Goal: Information Seeking & Learning: Learn about a topic

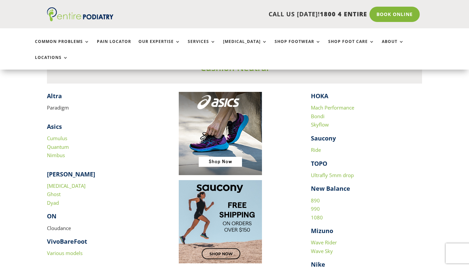
scroll to position [637, 0]
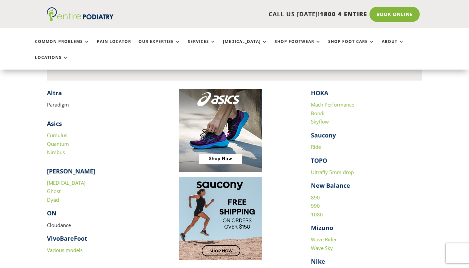
click at [60, 101] on p "Paradigm" at bounding box center [102, 105] width 111 height 9
click at [56, 221] on p "Cloudance" at bounding box center [102, 228] width 111 height 14
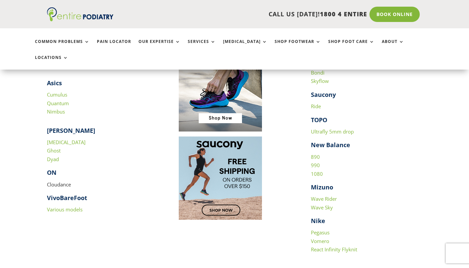
scroll to position [683, 0]
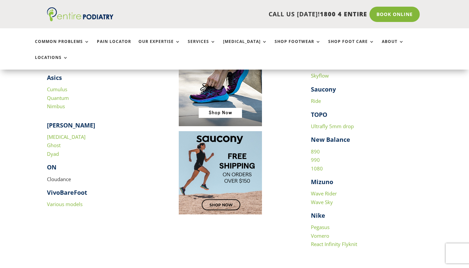
click at [322, 224] on link "Pegasus" at bounding box center [320, 227] width 19 height 7
click at [320, 233] on link "Vomero" at bounding box center [320, 236] width 18 height 7
click at [323, 241] on link "React Infinity Flyknit" at bounding box center [334, 244] width 46 height 7
click at [327, 190] on link "Wave Rider" at bounding box center [324, 193] width 26 height 7
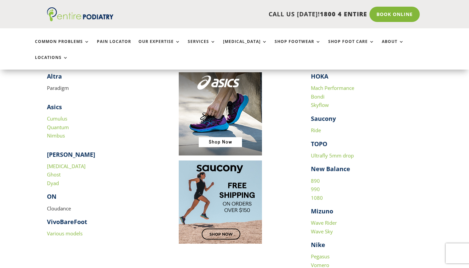
scroll to position [646, 0]
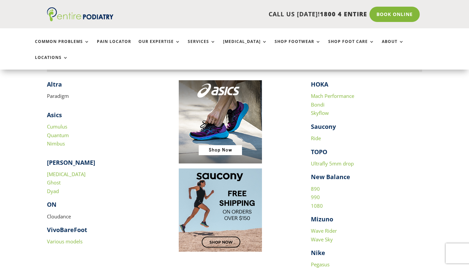
click at [316, 203] on link "1080" at bounding box center [317, 206] width 12 height 7
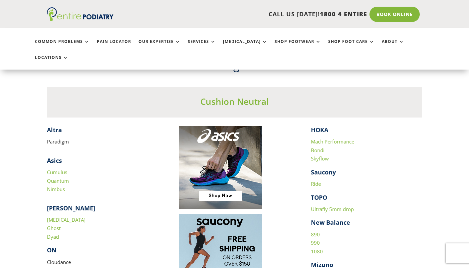
scroll to position [592, 0]
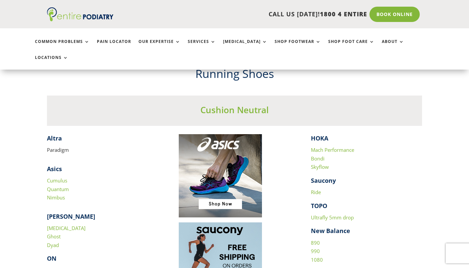
click at [319, 189] on link "Ride" at bounding box center [316, 192] width 10 height 7
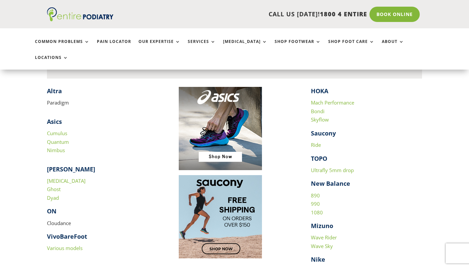
scroll to position [640, 0]
click at [52, 130] on link "Cumulus" at bounding box center [57, 133] width 20 height 7
